Goal: Transaction & Acquisition: Book appointment/travel/reservation

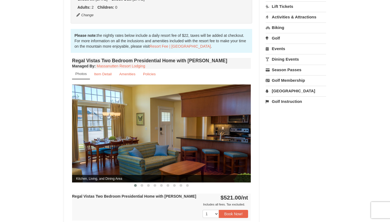
scroll to position [147, 0]
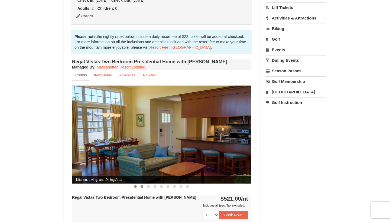
click at [142, 185] on span at bounding box center [141, 186] width 3 height 3
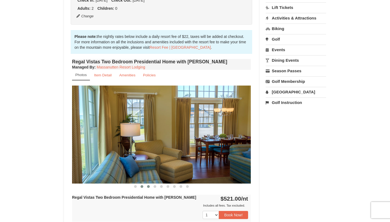
click at [150, 184] on button at bounding box center [148, 186] width 6 height 5
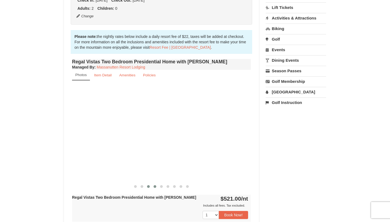
click at [155, 185] on span at bounding box center [154, 186] width 3 height 3
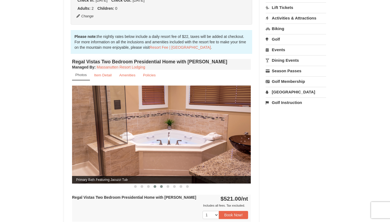
click at [162, 184] on button at bounding box center [161, 186] width 6 height 5
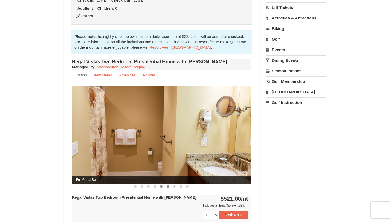
click at [169, 185] on span at bounding box center [167, 186] width 3 height 3
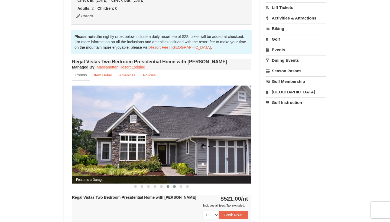
click at [176, 184] on button at bounding box center [174, 186] width 6 height 5
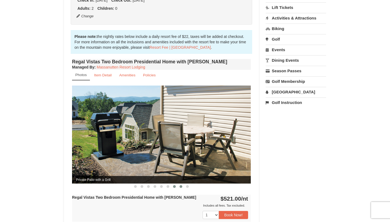
click at [182, 184] on button at bounding box center [181, 186] width 6 height 5
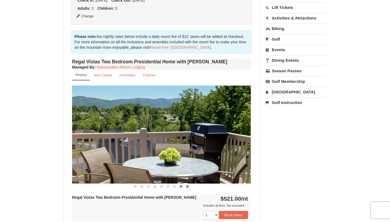
click at [188, 185] on span at bounding box center [187, 186] width 3 height 3
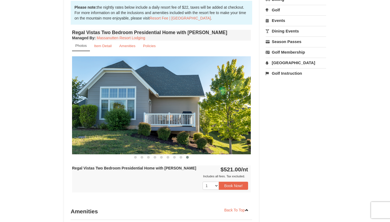
scroll to position [179, 0]
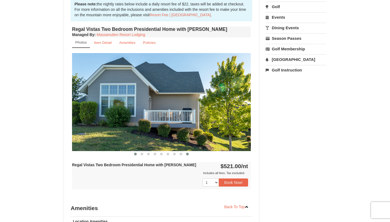
click at [134, 153] on span at bounding box center [135, 154] width 3 height 3
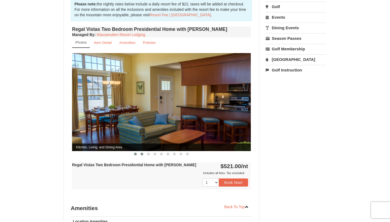
click at [142, 153] on span at bounding box center [141, 154] width 3 height 3
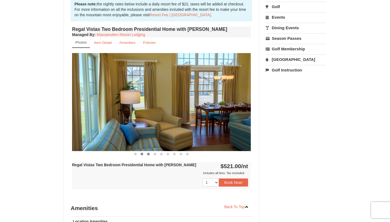
click at [150, 151] on button at bounding box center [148, 153] width 6 height 5
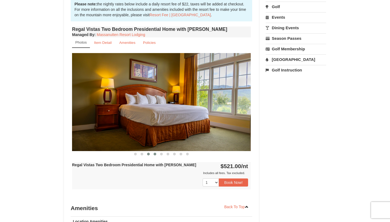
click at [157, 151] on button at bounding box center [155, 153] width 6 height 5
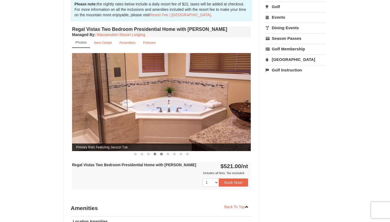
click at [162, 153] on span at bounding box center [161, 154] width 3 height 3
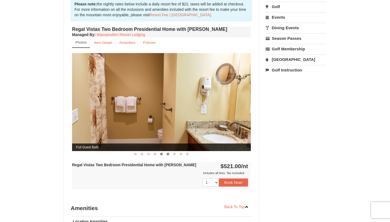
click at [168, 153] on span at bounding box center [167, 154] width 3 height 3
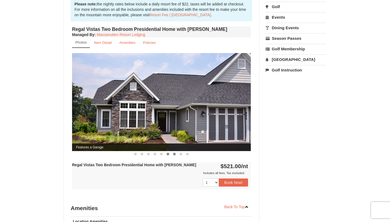
click at [172, 151] on button at bounding box center [174, 153] width 6 height 5
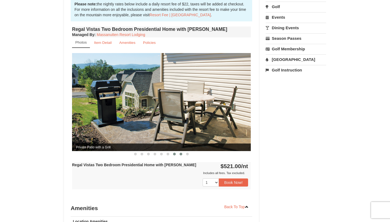
click at [181, 153] on span at bounding box center [180, 154] width 3 height 3
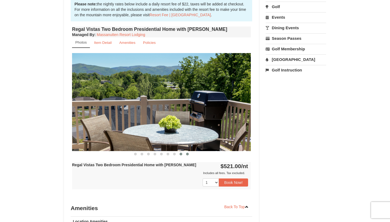
click at [186, 153] on span at bounding box center [187, 154] width 3 height 3
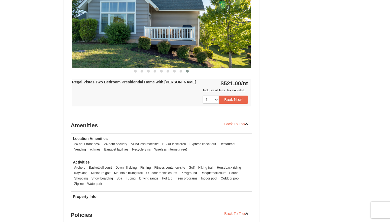
scroll to position [377, 0]
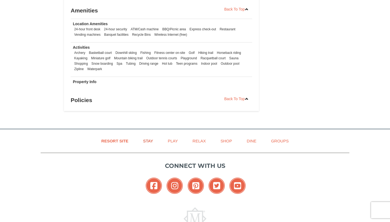
click at [147, 135] on link "Stay" at bounding box center [148, 141] width 24 height 12
